Goal: Task Accomplishment & Management: Use online tool/utility

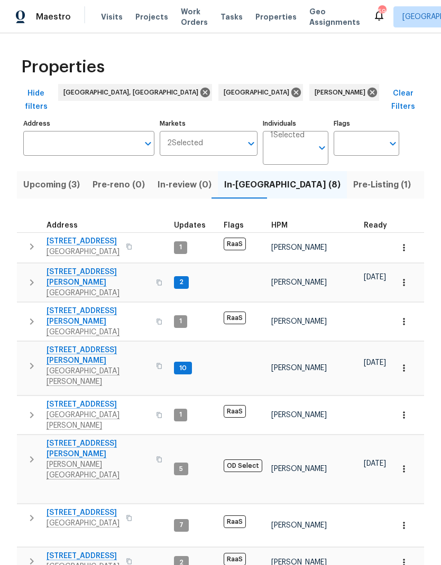
click at [423, 178] on span "Listed (40)" at bounding box center [446, 185] width 47 height 15
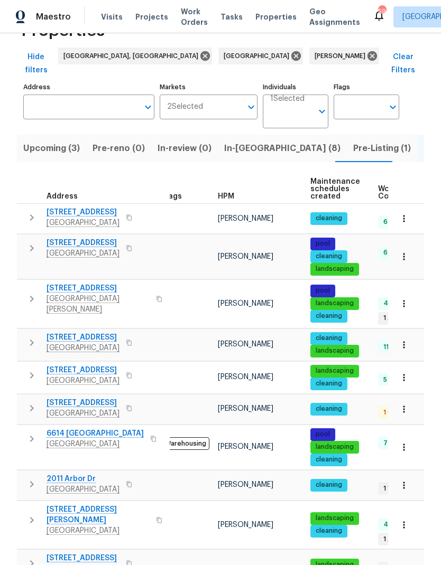
scroll to position [36, 0]
click at [25, 293] on icon "button" at bounding box center [31, 299] width 13 height 13
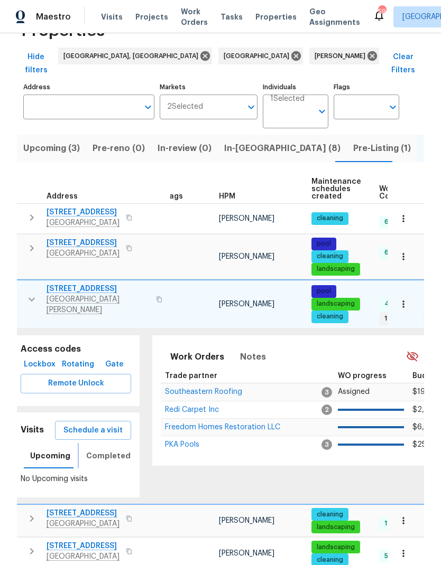
click at [90, 450] on span "Completed" at bounding box center [108, 456] width 44 height 13
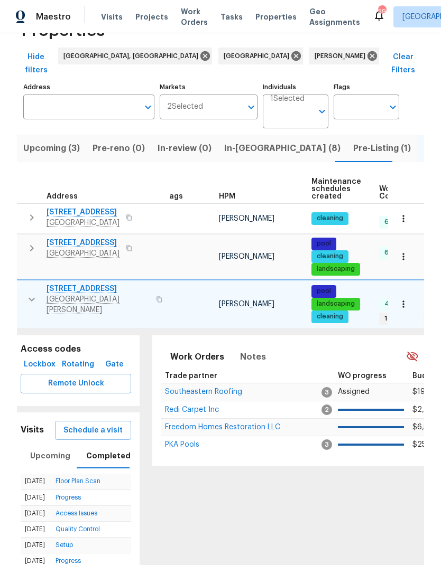
click at [25, 293] on icon "button" at bounding box center [31, 299] width 13 height 13
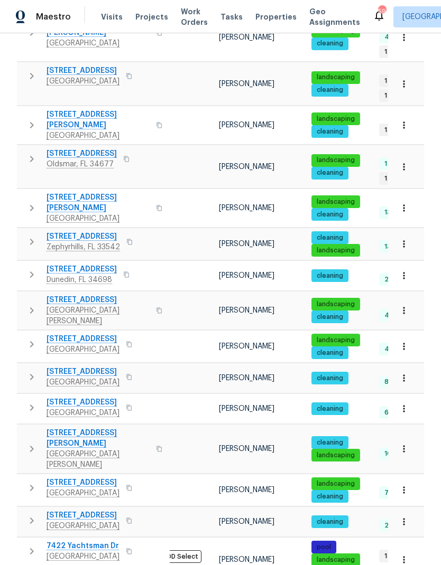
scroll to position [524, 0]
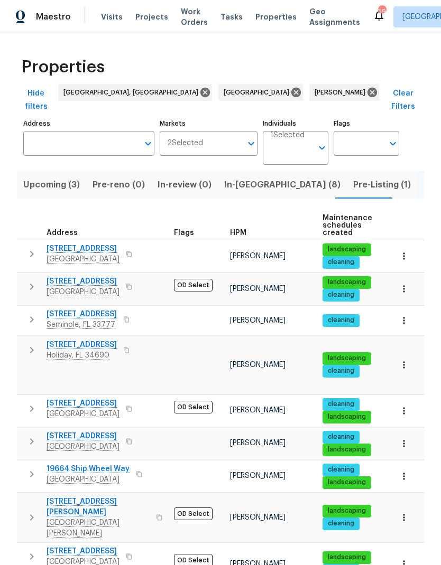
click at [35, 313] on icon "button" at bounding box center [31, 319] width 13 height 13
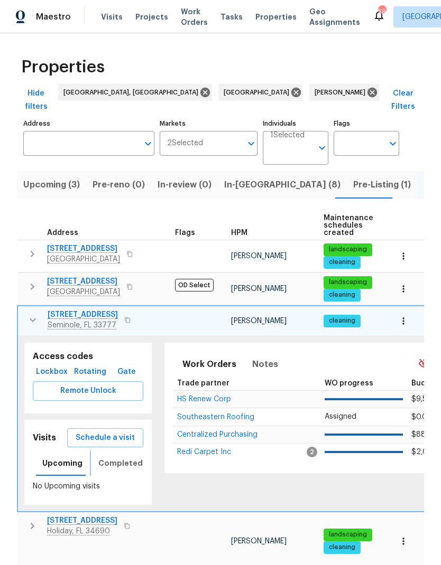
click at [108, 457] on span "Completed" at bounding box center [120, 463] width 44 height 13
click at [91, 432] on span "Schedule a visit" at bounding box center [105, 438] width 59 height 13
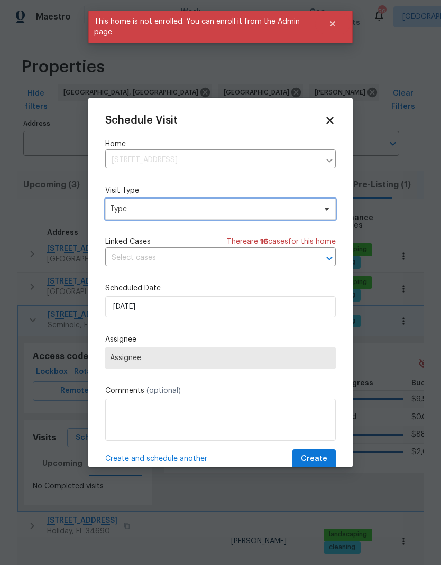
click at [124, 211] on span "Type" at bounding box center [213, 209] width 206 height 11
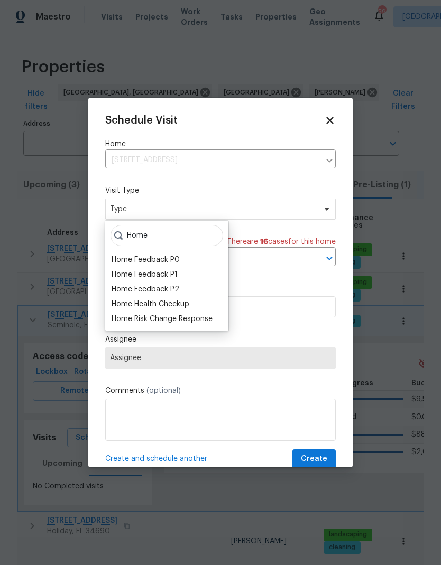
type input "Home"
click at [125, 304] on div "Home Health Checkup" at bounding box center [150, 304] width 78 height 11
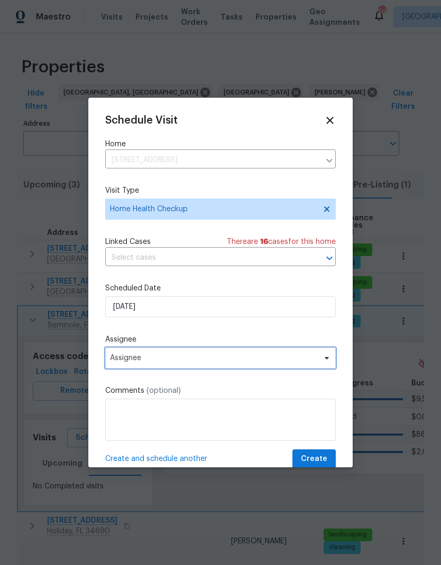
click at [119, 358] on span "Assignee" at bounding box center [213, 358] width 207 height 8
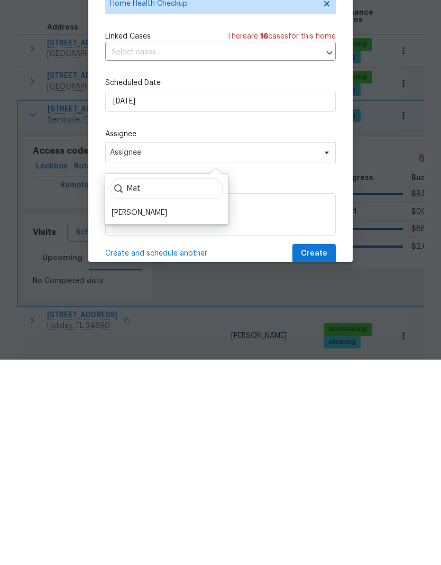
type input "Mat"
click at [122, 413] on div "[PERSON_NAME]" at bounding box center [138, 418] width 55 height 11
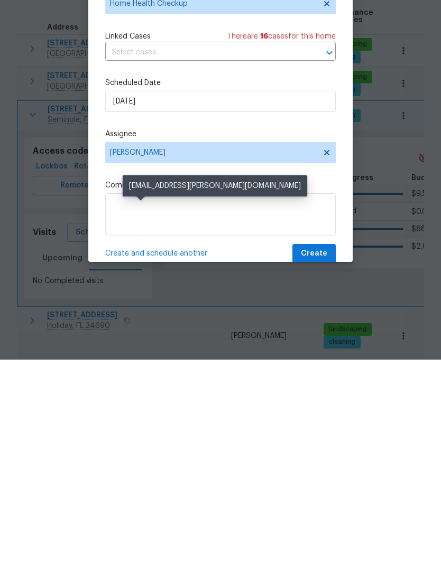
scroll to position [42, 0]
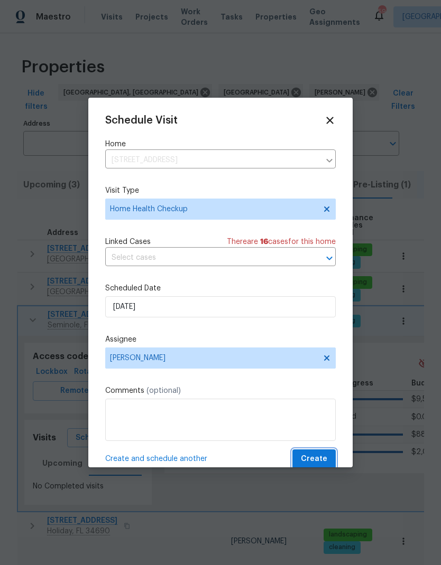
click at [316, 456] on span "Create" at bounding box center [314, 459] width 26 height 13
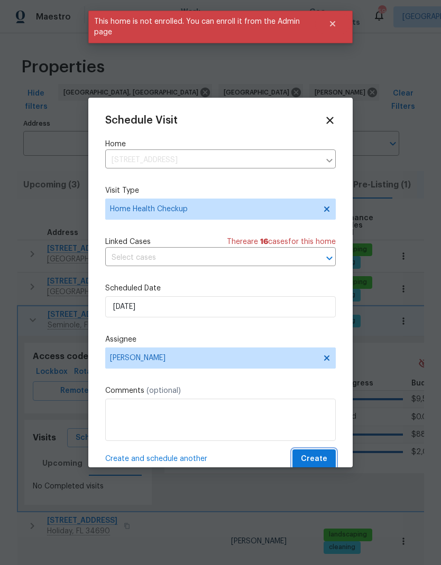
click at [317, 463] on span "Create" at bounding box center [314, 459] width 26 height 13
click at [338, 115] on div "Schedule Visit Home 8434 Brentwood Rd, Seminole, FL 33777 ​ Visit Type Home Hea…" at bounding box center [220, 283] width 264 height 370
click at [335, 122] on icon at bounding box center [330, 121] width 12 height 12
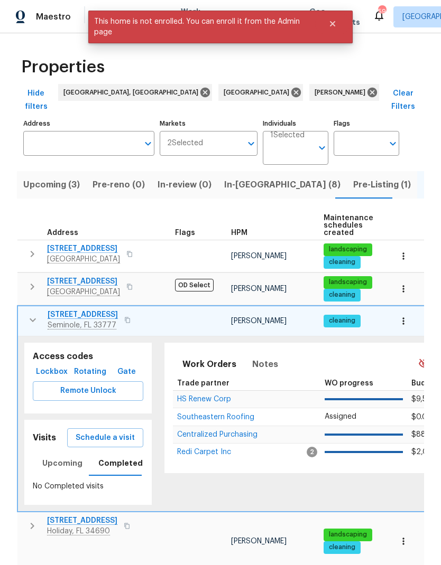
click at [32, 314] on icon "button" at bounding box center [32, 320] width 13 height 13
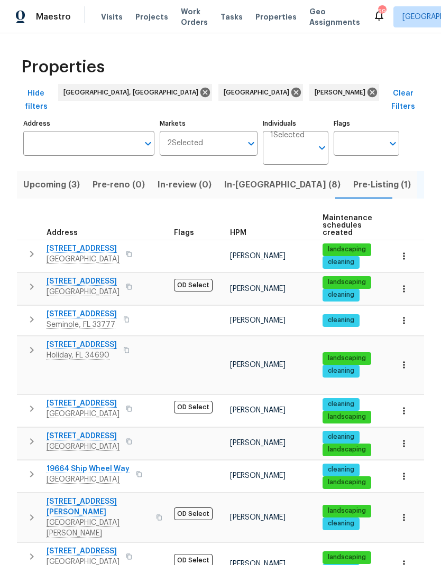
click at [31, 511] on icon "button" at bounding box center [31, 517] width 13 height 13
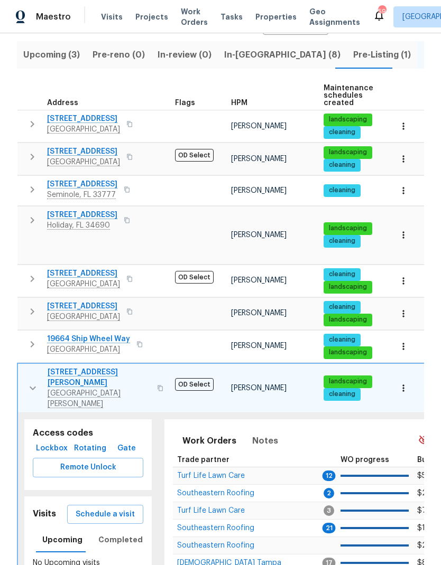
scroll to position [153, 0]
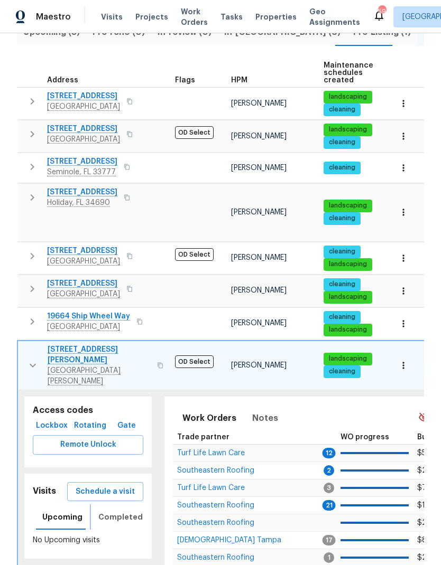
click at [99, 511] on span "Completed" at bounding box center [120, 517] width 44 height 13
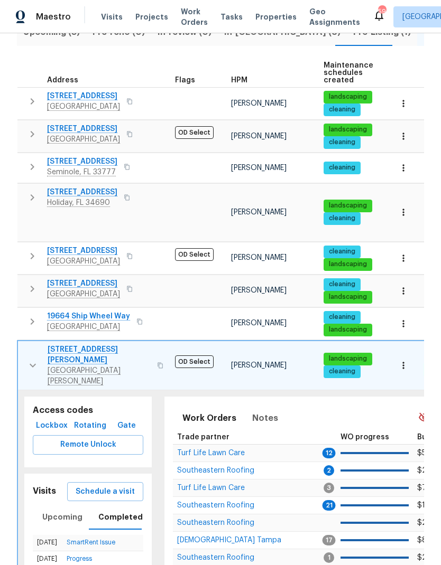
click at [85, 486] on span "Schedule a visit" at bounding box center [105, 492] width 59 height 13
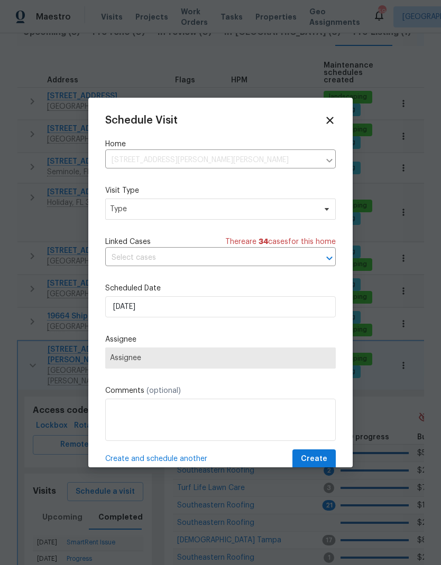
click at [131, 203] on span "Type" at bounding box center [220, 209] width 230 height 21
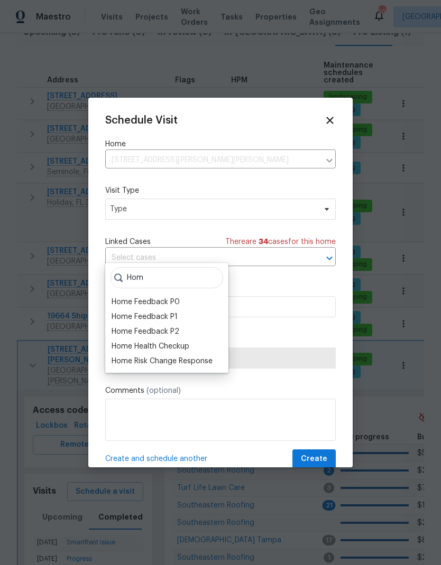
type input "Hom"
click at [123, 341] on div "Home Health Checkup" at bounding box center [150, 346] width 78 height 11
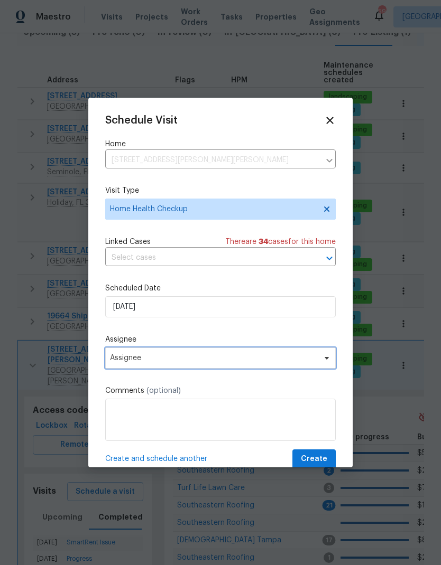
click at [117, 361] on span "Assignee" at bounding box center [213, 358] width 207 height 8
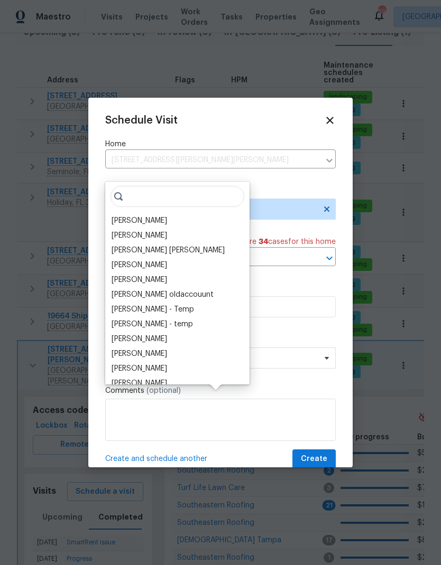
click at [120, 216] on div "[PERSON_NAME]" at bounding box center [138, 221] width 55 height 11
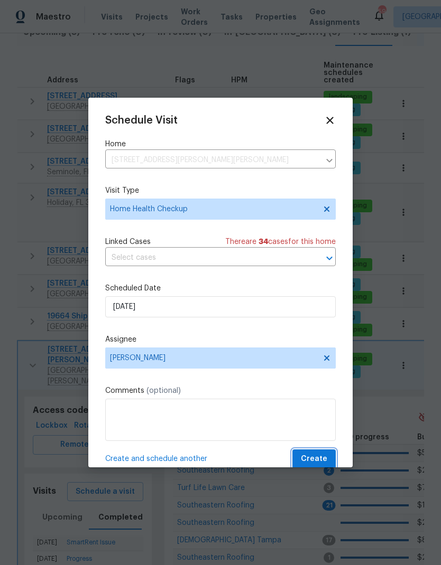
click at [321, 462] on span "Create" at bounding box center [314, 459] width 26 height 13
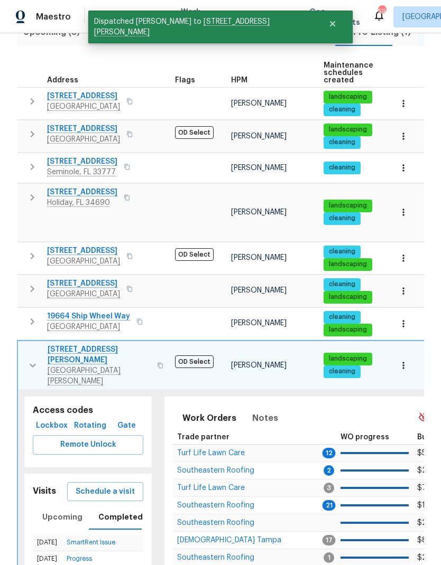
click at [24, 344] on button "button" at bounding box center [32, 365] width 21 height 42
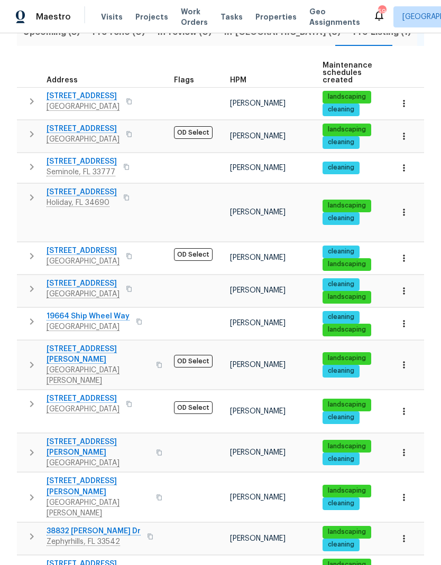
click at [34, 161] on icon "button" at bounding box center [31, 167] width 13 height 13
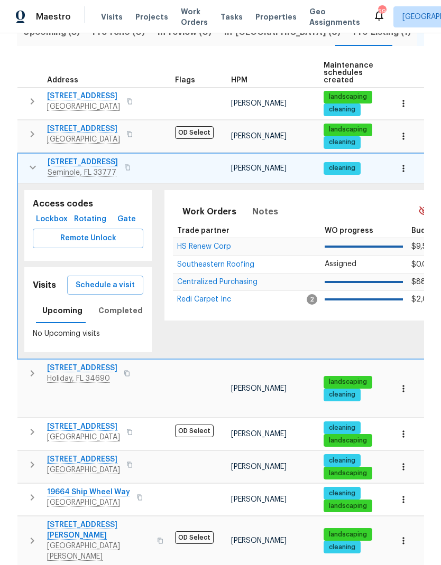
click at [96, 279] on span "Schedule a visit" at bounding box center [105, 285] width 59 height 13
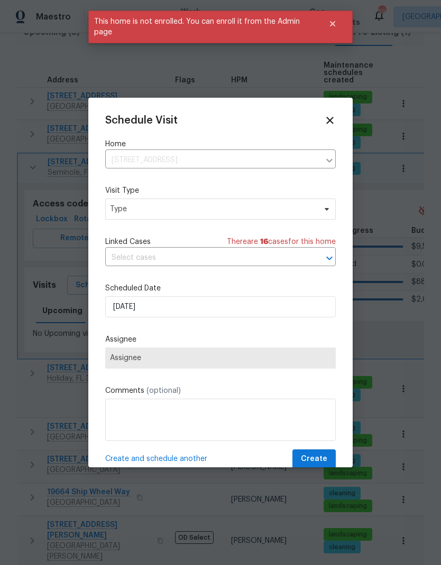
click at [119, 191] on label "Visit Type" at bounding box center [220, 190] width 230 height 11
click at [121, 210] on span "Type" at bounding box center [213, 209] width 206 height 11
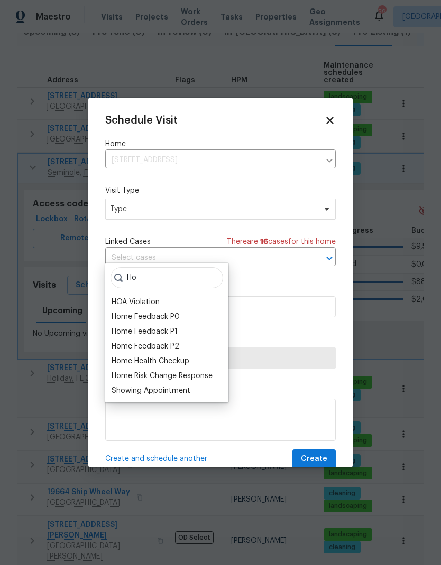
type input "Ho"
click at [117, 356] on div "Home Health Checkup" at bounding box center [150, 361] width 78 height 11
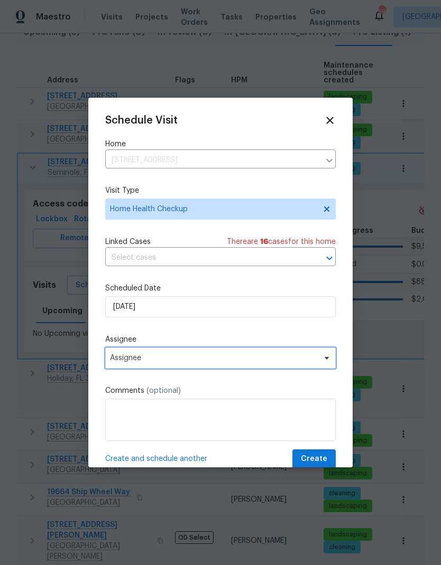
click at [119, 360] on span "Assignee" at bounding box center [213, 358] width 207 height 8
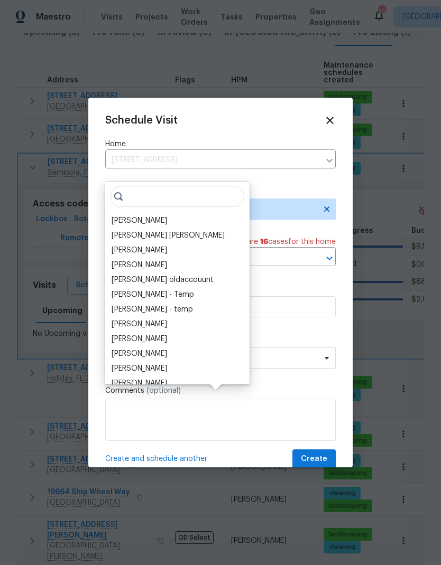
click at [116, 216] on div "[PERSON_NAME]" at bounding box center [138, 221] width 55 height 11
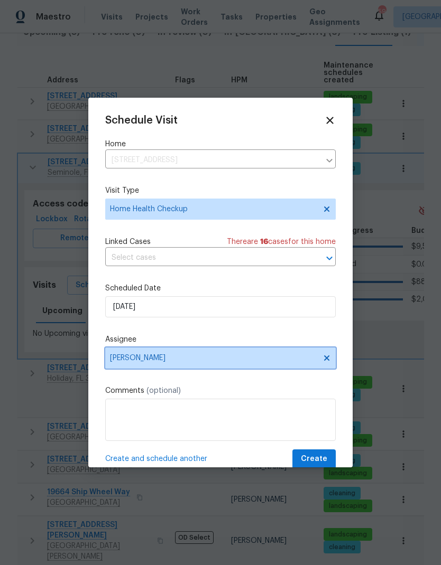
click at [120, 360] on span "[PERSON_NAME]" at bounding box center [213, 358] width 207 height 8
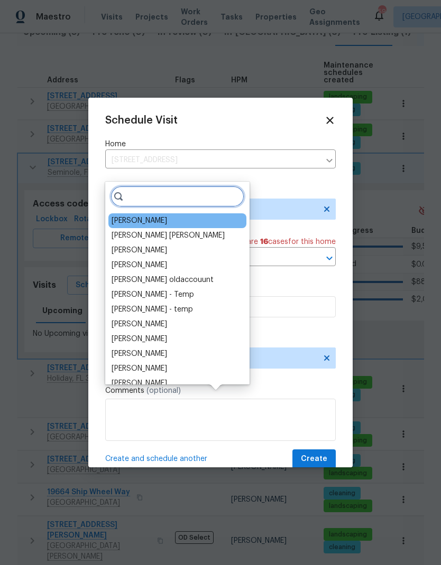
click at [145, 186] on input "search" at bounding box center [177, 196] width 134 height 21
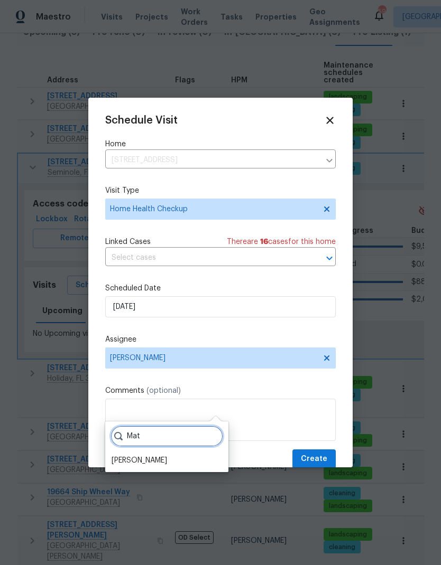
type input "Mat"
click at [118, 455] on div "[PERSON_NAME]" at bounding box center [138, 460] width 55 height 11
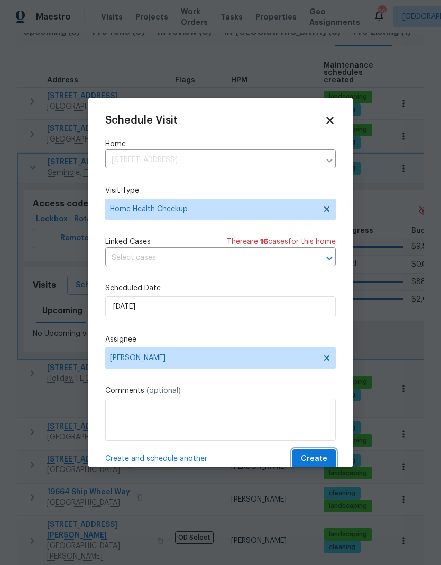
click at [320, 466] on span "Create" at bounding box center [314, 459] width 26 height 13
click at [318, 462] on span "Create" at bounding box center [314, 459] width 26 height 13
click at [321, 462] on span "Create" at bounding box center [314, 459] width 26 height 13
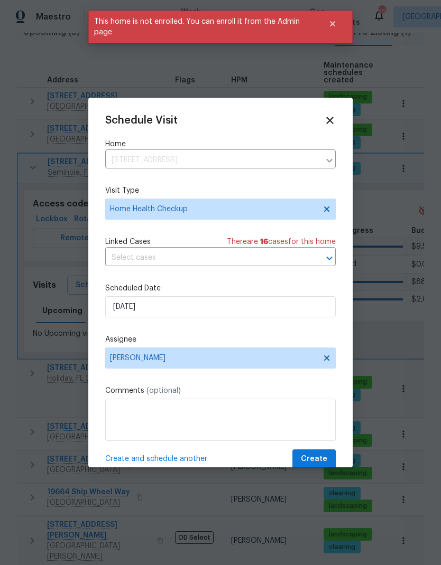
click at [333, 120] on icon at bounding box center [330, 121] width 12 height 12
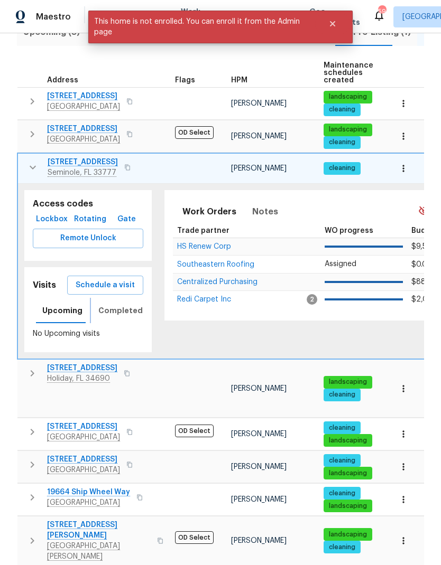
click at [114, 298] on button "Completed" at bounding box center [120, 310] width 57 height 25
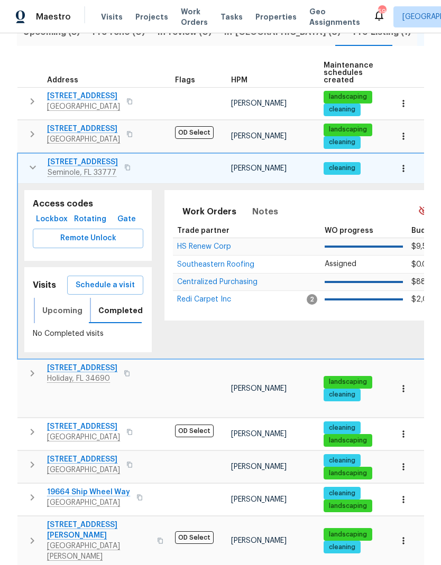
click at [59, 304] on span "Upcoming" at bounding box center [62, 310] width 40 height 13
click at [95, 279] on span "Schedule a visit" at bounding box center [105, 285] width 59 height 13
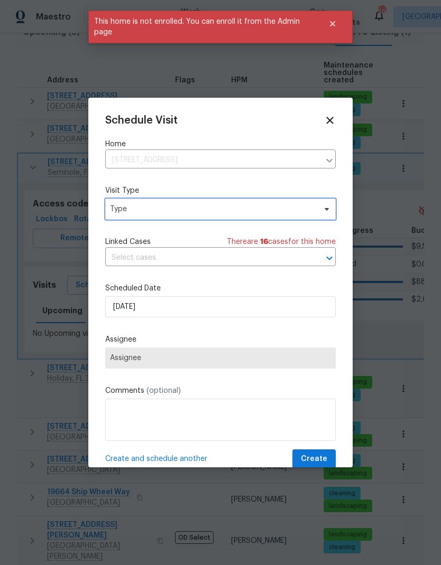
click at [133, 212] on span "Type" at bounding box center [213, 209] width 206 height 11
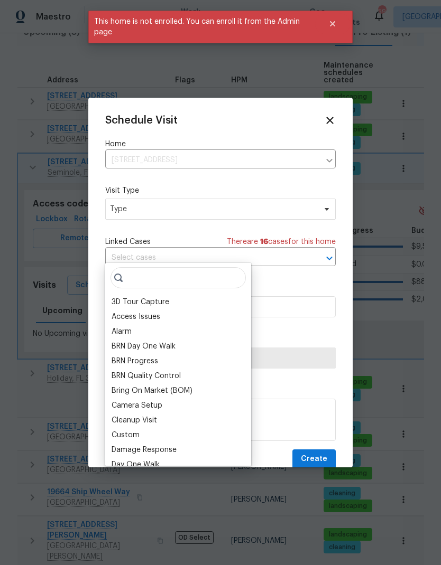
click at [334, 125] on icon at bounding box center [330, 121] width 12 height 12
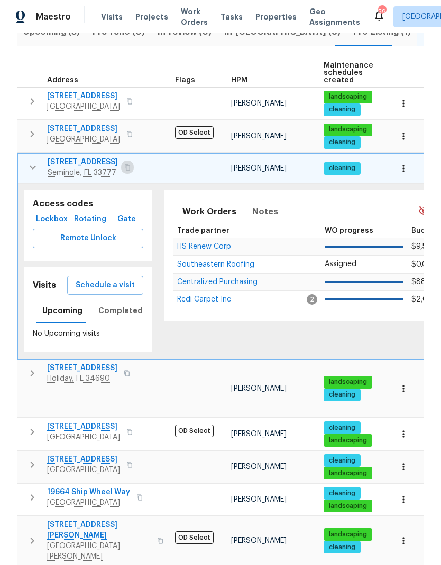
click at [124, 164] on icon "button" at bounding box center [127, 167] width 6 height 6
click at [29, 161] on icon "button" at bounding box center [32, 167] width 13 height 13
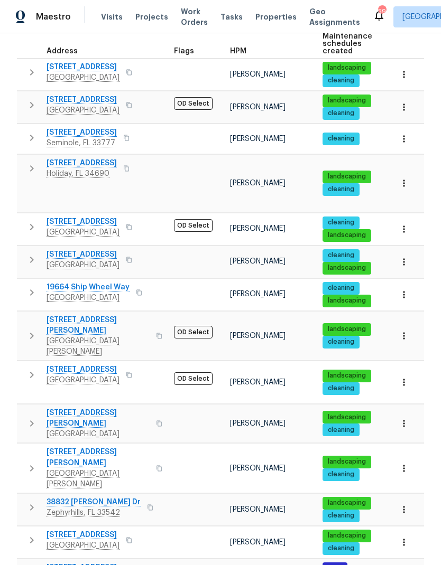
scroll to position [181, 0]
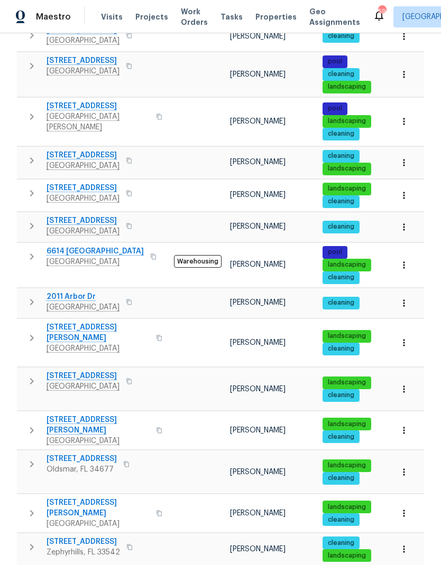
scroll to position [236, 0]
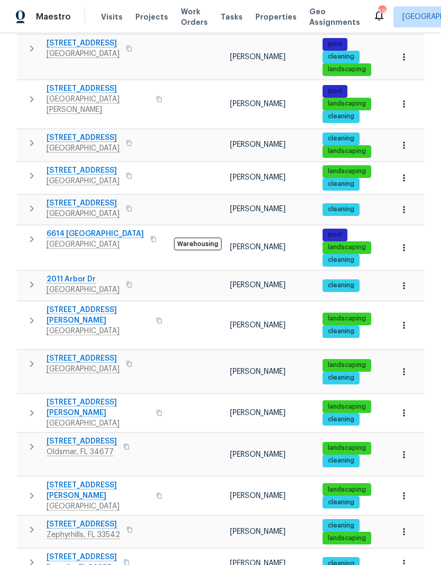
click at [59, 364] on span "Spring Hill, FL 34608" at bounding box center [82, 369] width 73 height 11
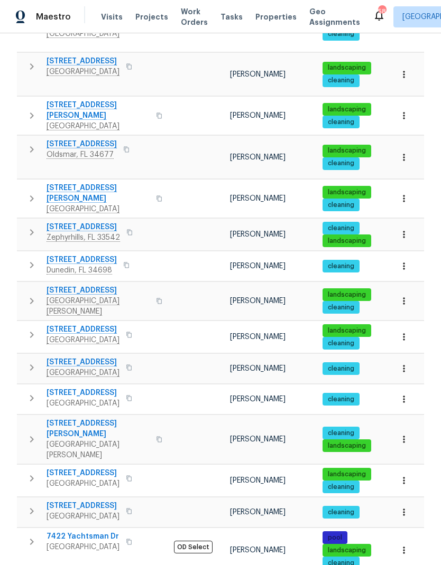
scroll to position [521, 0]
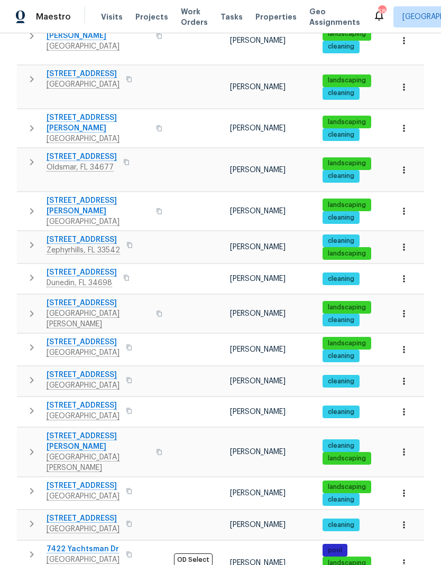
click at [31, 311] on icon "button" at bounding box center [32, 314] width 4 height 6
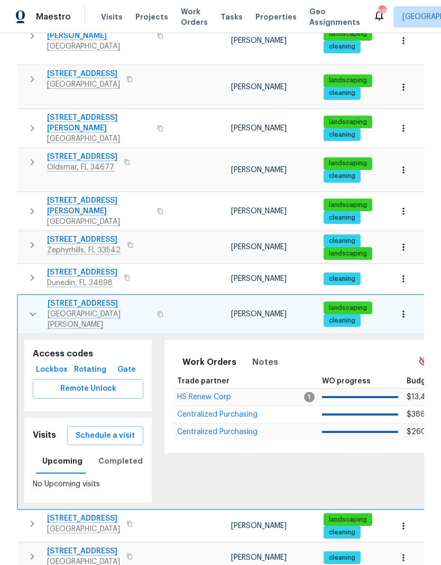
click at [40, 363] on span "Lockbox" at bounding box center [52, 369] width 30 height 13
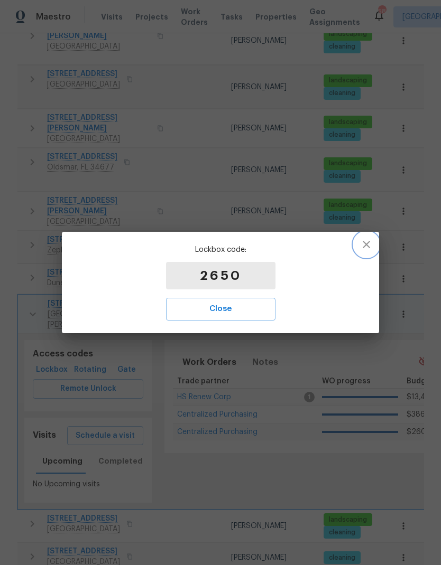
click at [369, 247] on icon "button" at bounding box center [365, 244] width 7 height 7
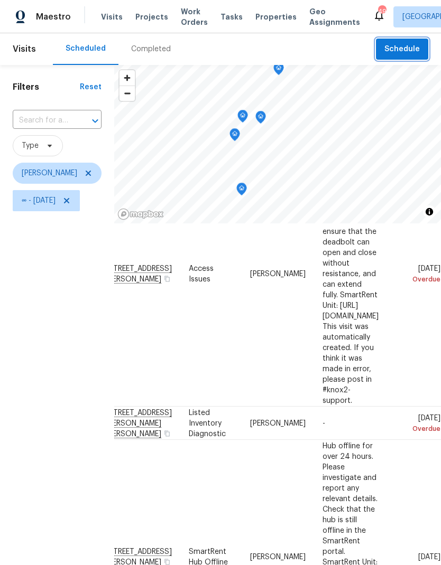
click at [383, 50] on button "Schedule" at bounding box center [402, 50] width 52 height 22
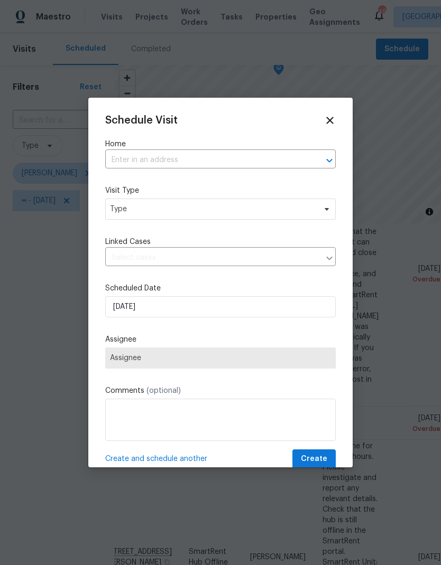
click at [121, 161] on input "text" at bounding box center [205, 160] width 201 height 16
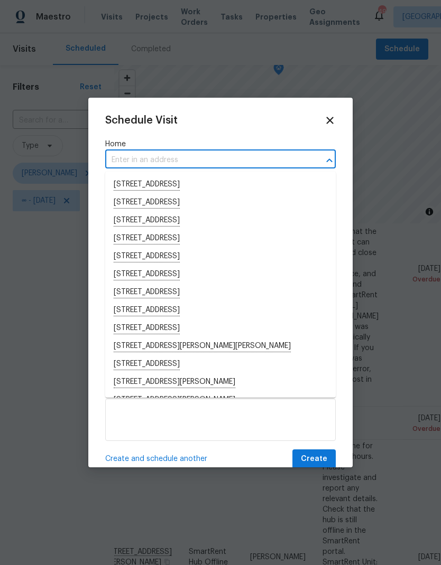
paste input "[STREET_ADDRESS]"
type input "[STREET_ADDRESS]"
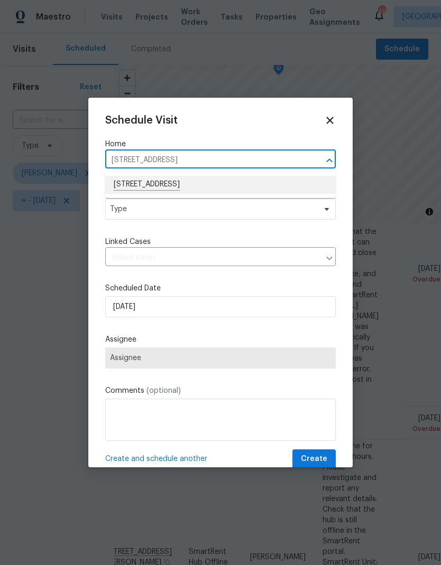
click at [130, 183] on li "[STREET_ADDRESS]" at bounding box center [220, 185] width 230 height 18
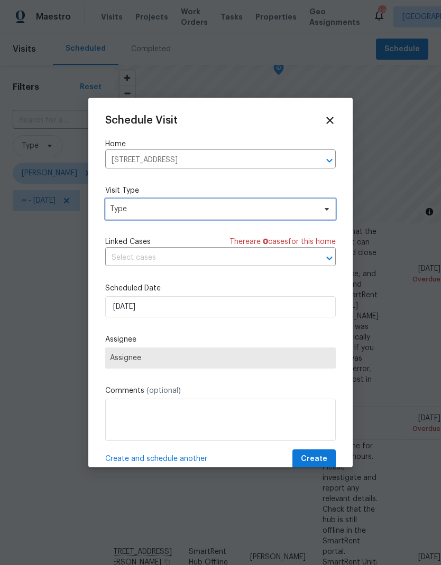
click at [120, 214] on span "Type" at bounding box center [213, 209] width 206 height 11
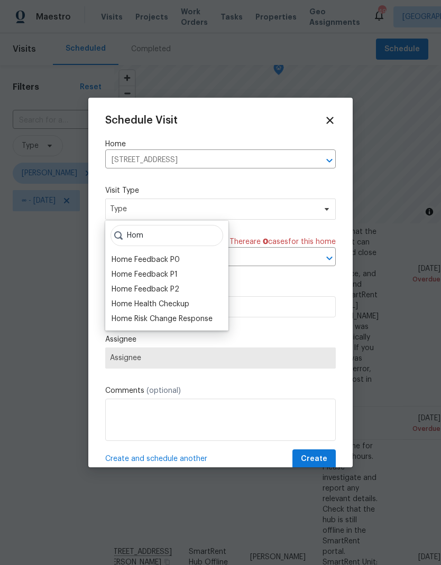
type input "Hom"
click at [119, 303] on div "Home Health Checkup" at bounding box center [150, 304] width 78 height 11
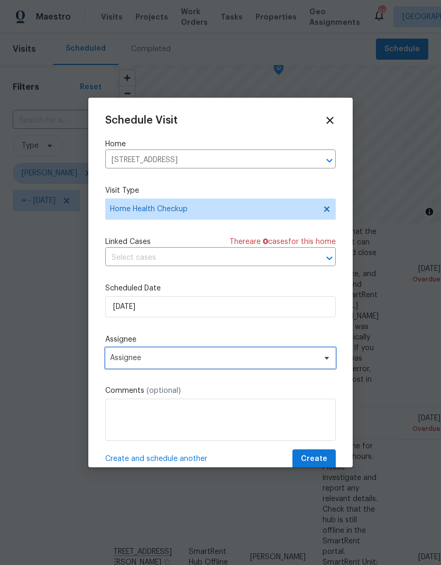
click at [112, 359] on span "Assignee" at bounding box center [213, 358] width 207 height 8
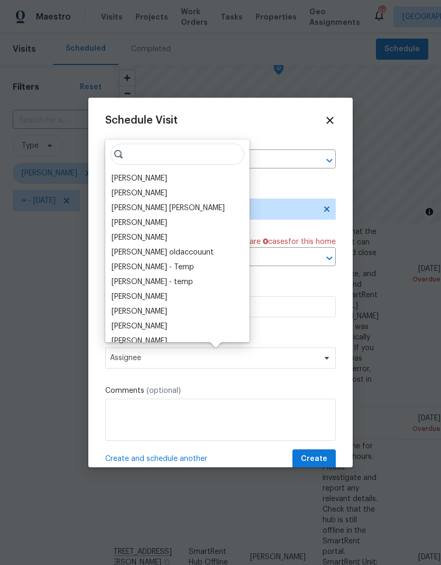
click at [118, 174] on div "[PERSON_NAME]" at bounding box center [138, 178] width 55 height 11
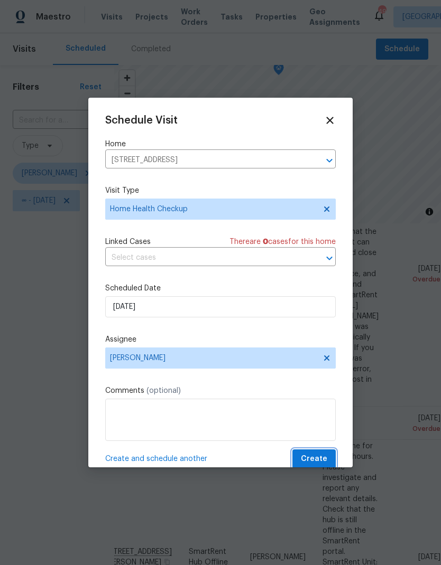
click at [316, 462] on span "Create" at bounding box center [314, 459] width 26 height 13
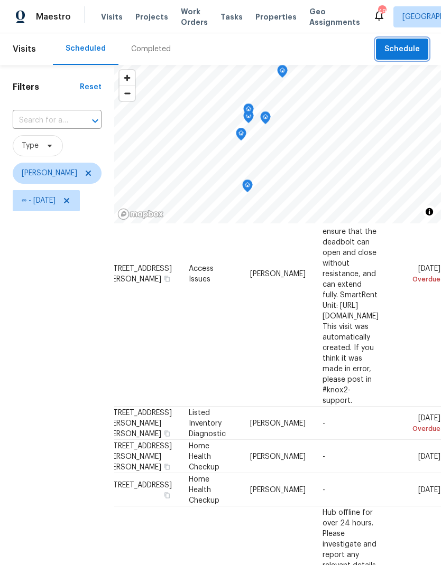
click at [400, 41] on button "Schedule" at bounding box center [402, 50] width 52 height 22
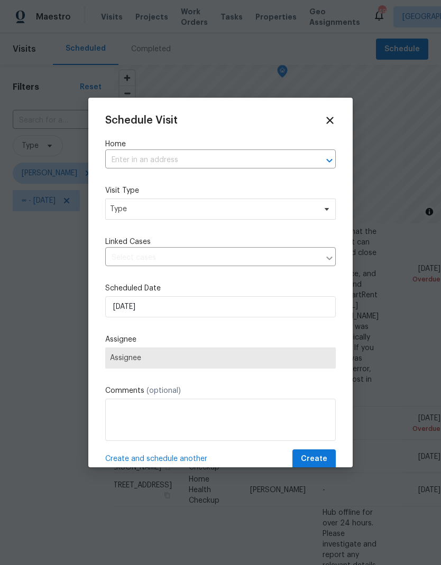
click at [270, 162] on input "text" at bounding box center [205, 160] width 201 height 16
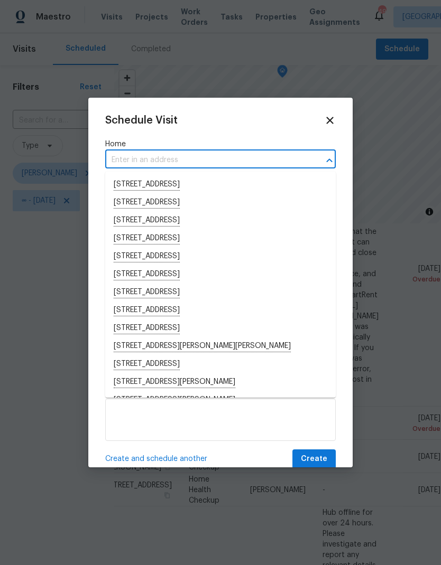
click at [126, 167] on input "text" at bounding box center [205, 160] width 201 height 16
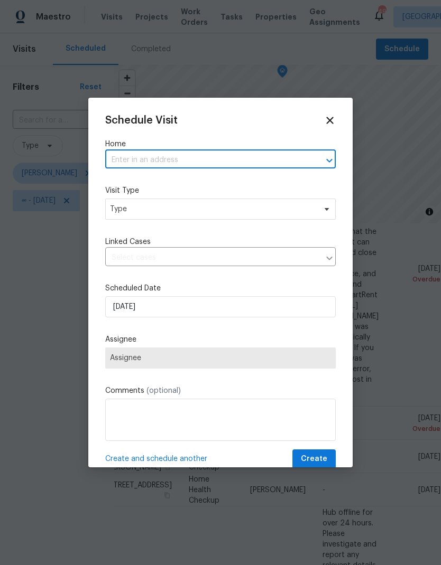
paste input "[STREET_ADDRESS][PERSON_NAME]"
type input "[STREET_ADDRESS][PERSON_NAME]"
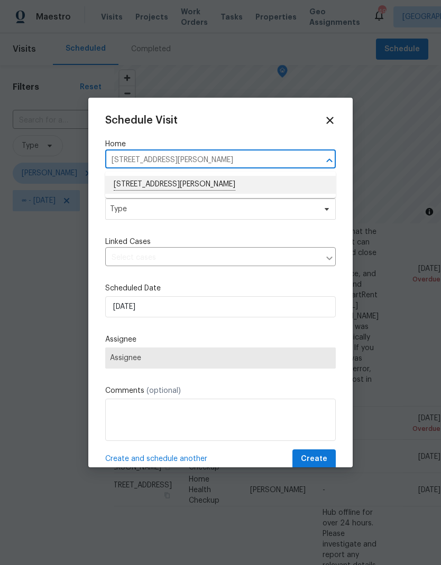
click at [127, 180] on li "[STREET_ADDRESS][PERSON_NAME]" at bounding box center [220, 185] width 230 height 18
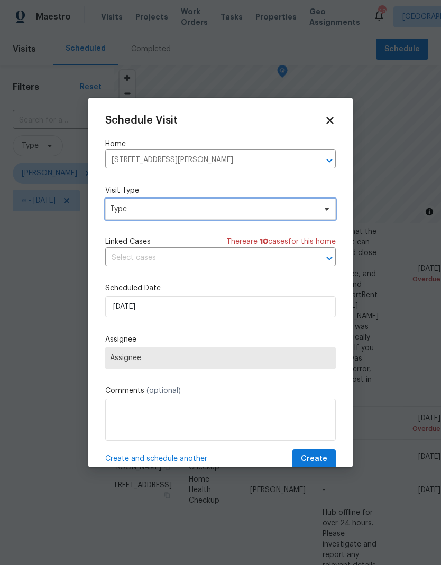
click at [127, 211] on span "Type" at bounding box center [213, 209] width 206 height 11
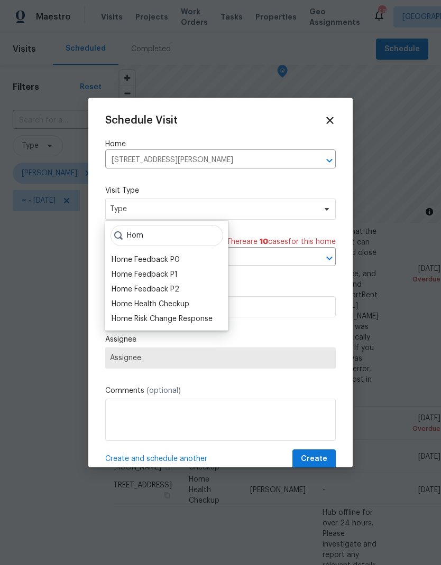
type input "Hom"
click at [120, 303] on div "Home Health Checkup" at bounding box center [150, 304] width 78 height 11
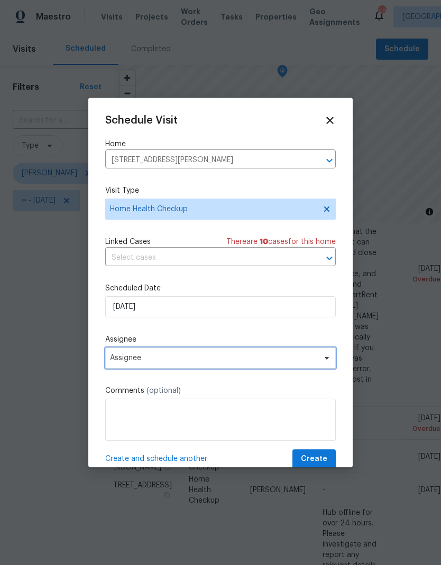
click at [115, 359] on span "Assignee" at bounding box center [213, 358] width 207 height 8
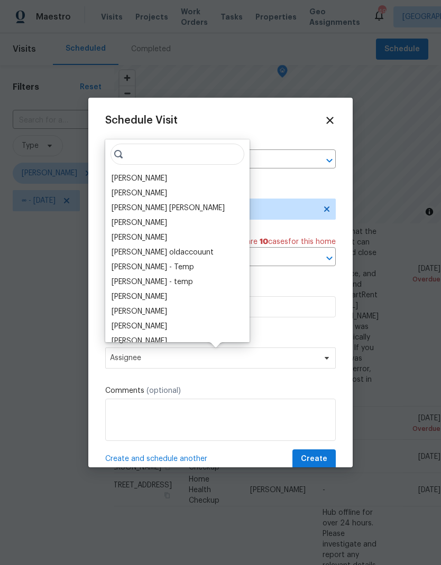
click at [112, 176] on div "[PERSON_NAME]" at bounding box center [138, 178] width 55 height 11
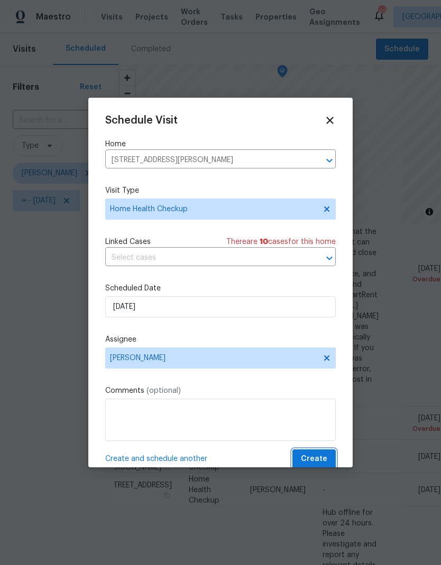
click at [324, 460] on span "Create" at bounding box center [314, 459] width 26 height 13
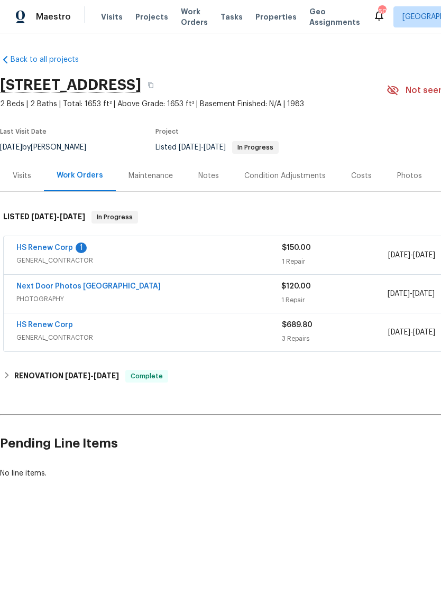
click at [32, 246] on link "HS Renew Corp" at bounding box center [44, 247] width 57 height 7
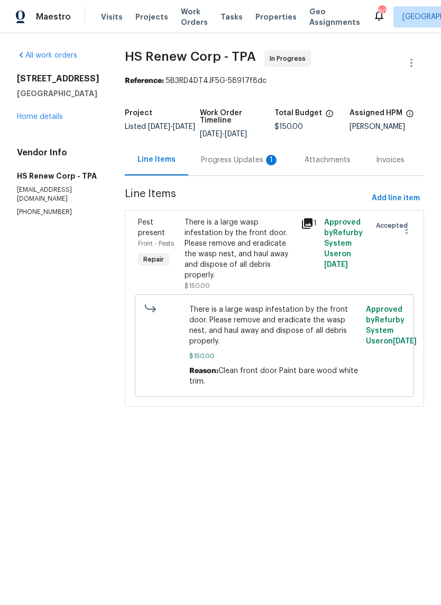
click at [266, 163] on div "1" at bounding box center [271, 160] width 11 height 11
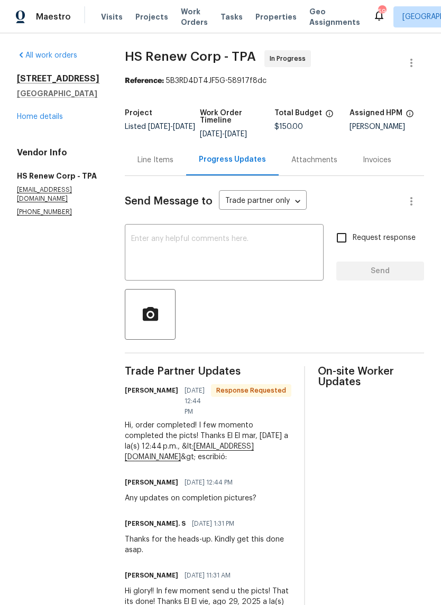
click at [149, 251] on textarea at bounding box center [224, 253] width 186 height 37
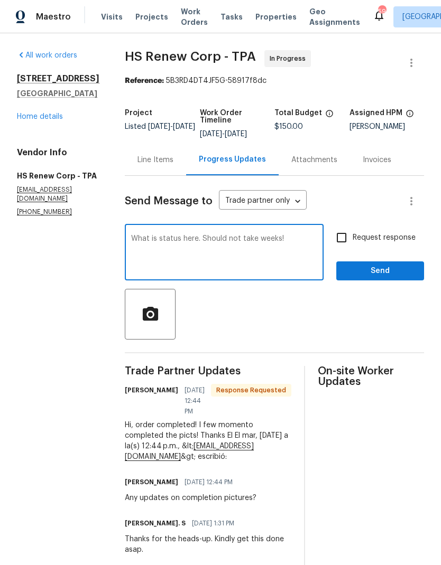
type textarea "What is status here. Should not take weeks!"
click at [344, 241] on input "Request response" at bounding box center [341, 238] width 22 height 22
checkbox input "true"
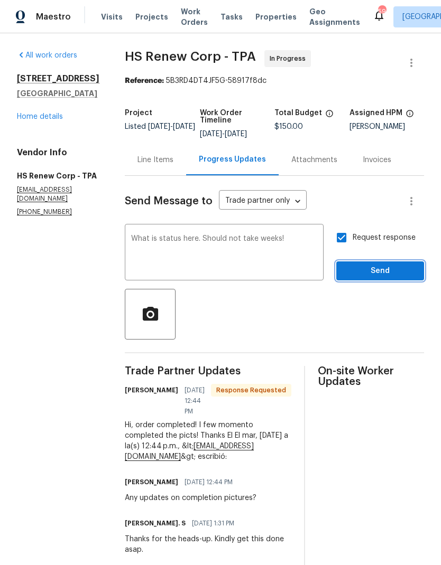
click at [376, 268] on span "Send" at bounding box center [379, 271] width 71 height 13
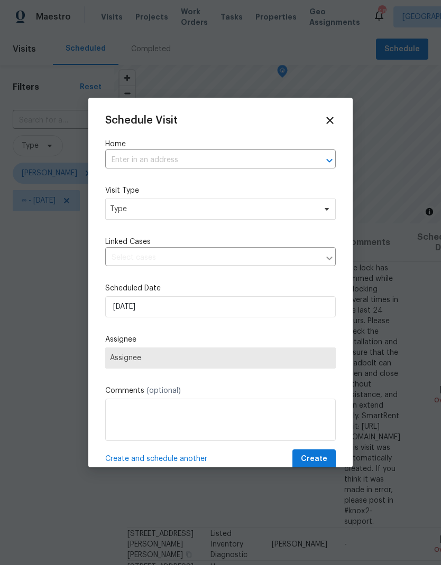
scroll to position [121, 88]
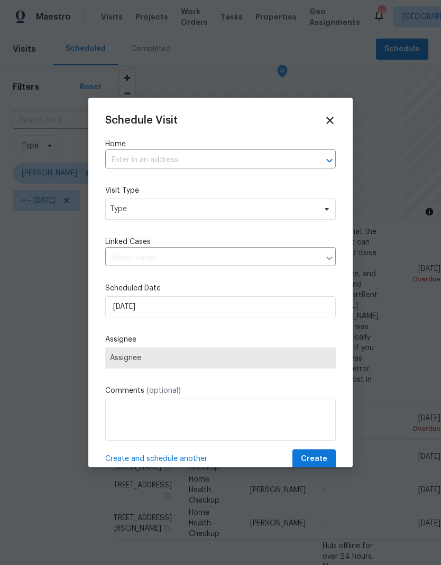
click at [128, 156] on input "text" at bounding box center [205, 160] width 201 height 16
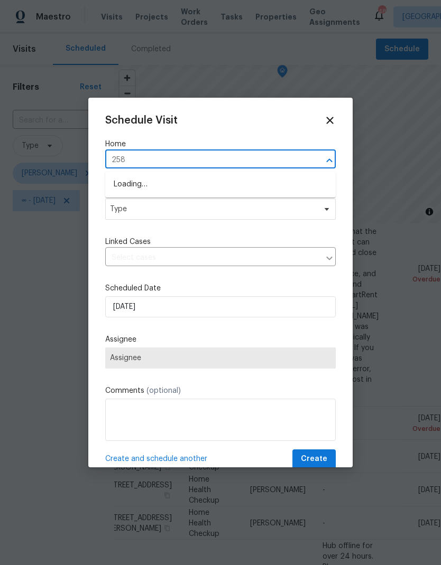
type input "2585"
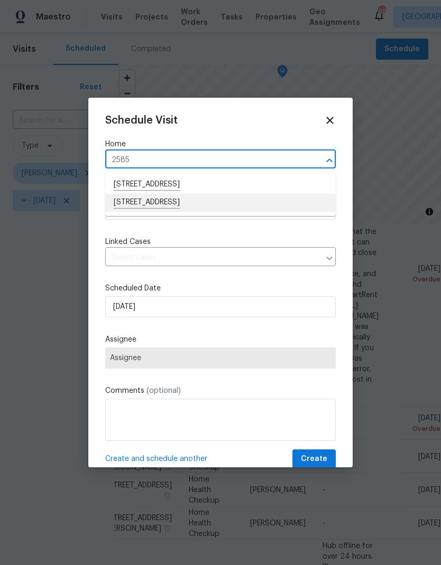
click at [287, 202] on li "2585 15th Ave N, Saint Petersburg, FL 33713" at bounding box center [220, 203] width 230 height 18
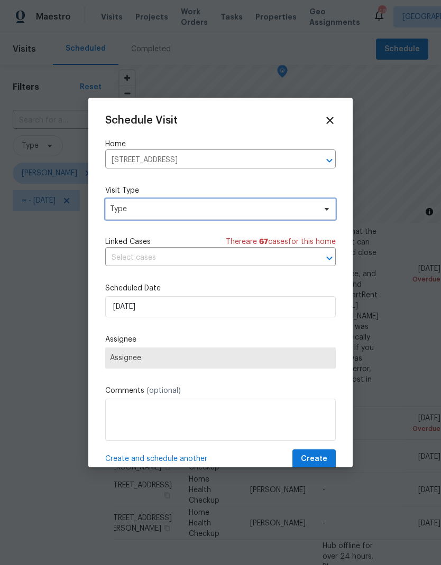
click at [285, 208] on span "Type" at bounding box center [213, 209] width 206 height 11
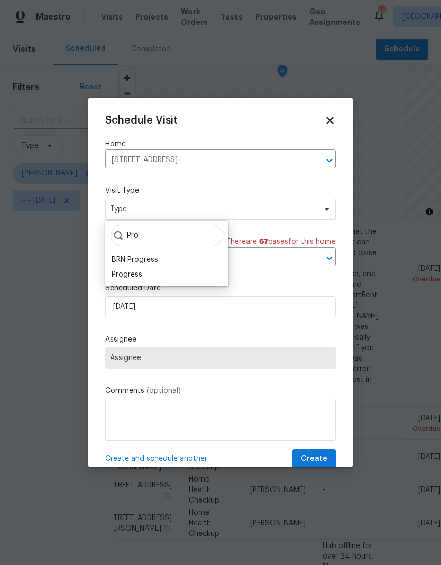
type input "Pro"
click at [121, 277] on div "Progress" at bounding box center [126, 274] width 31 height 11
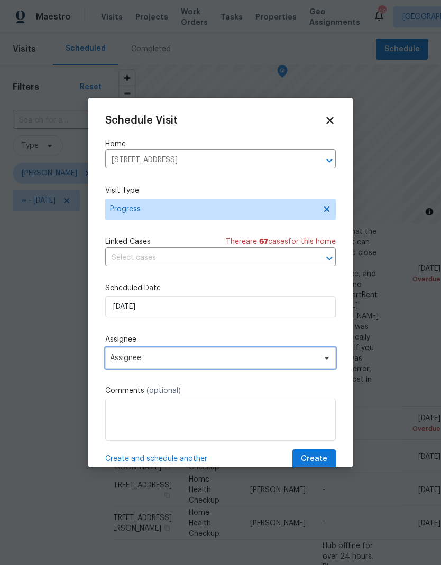
click at [119, 357] on span "Assignee" at bounding box center [213, 358] width 207 height 8
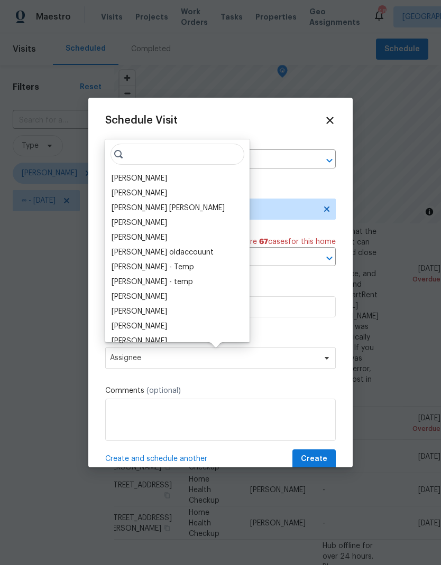
click at [117, 178] on div "[PERSON_NAME]" at bounding box center [138, 178] width 55 height 11
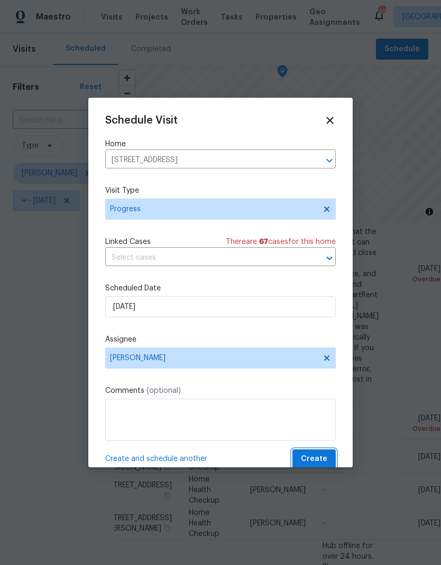
click at [319, 463] on span "Create" at bounding box center [314, 459] width 26 height 13
